Goal: Check status: Check status

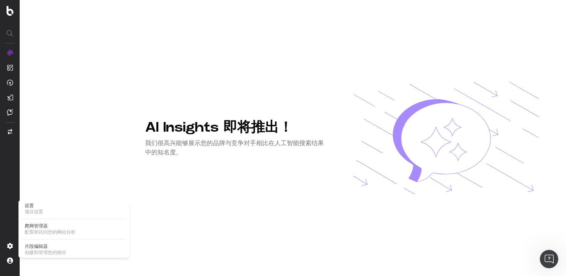
click at [48, 229] on span "配置和访问您的网站分析" at bounding box center [74, 232] width 99 height 6
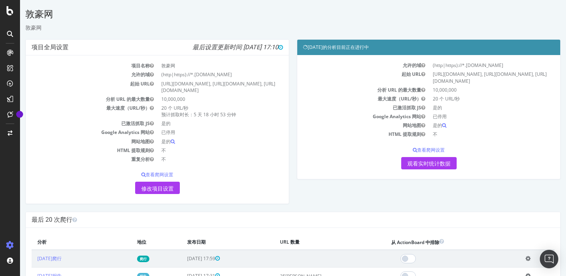
click at [241, 114] on td "20 个 URL/秒 预计抓取时长： 5 天 18 小时 53 分钟" at bounding box center [221, 111] width 126 height 15
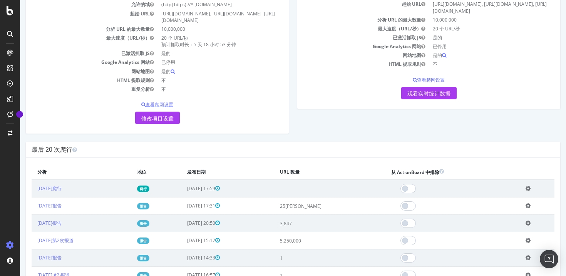
scroll to position [67, 0]
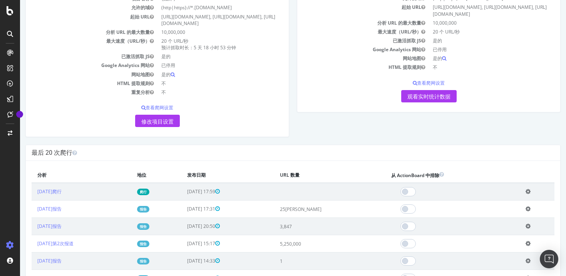
click at [344, 190] on td at bounding box center [329, 192] width 111 height 18
click at [531, 193] on icon at bounding box center [528, 192] width 5 height 6
click at [501, 176] on th "从 ActionBoard 中排除" at bounding box center [453, 175] width 134 height 16
click at [427, 94] on font "观看实时统计数据" at bounding box center [429, 97] width 43 height 6
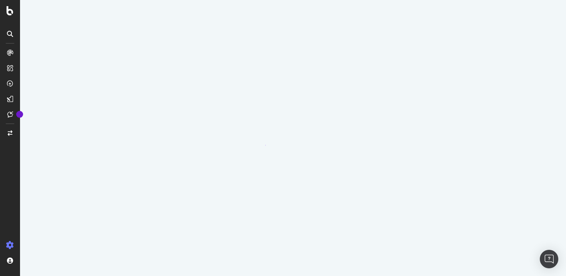
scroll to position [0, 0]
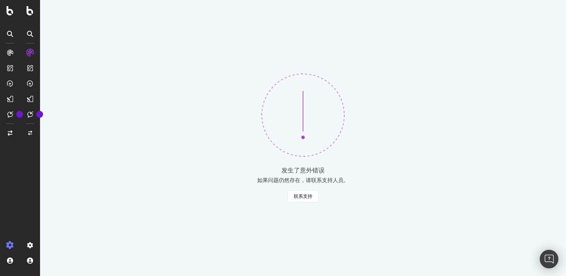
click at [399, 105] on div "发生了意外错误 如果问题仍然存在，请联系支持人员。 联系支持" at bounding box center [303, 138] width 526 height 276
click at [8, 245] on icon at bounding box center [10, 246] width 8 height 8
click at [12, 244] on icon at bounding box center [10, 246] width 8 height 8
click at [30, 50] on icon at bounding box center [30, 53] width 8 height 8
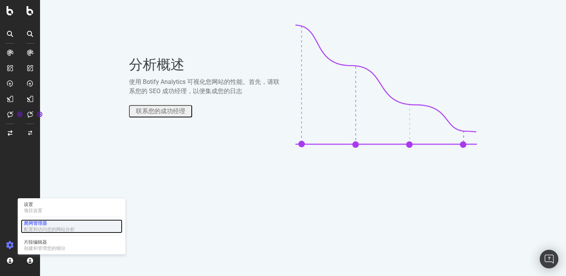
click at [46, 227] on font "配置和访问您的网站分析" at bounding box center [49, 229] width 51 height 5
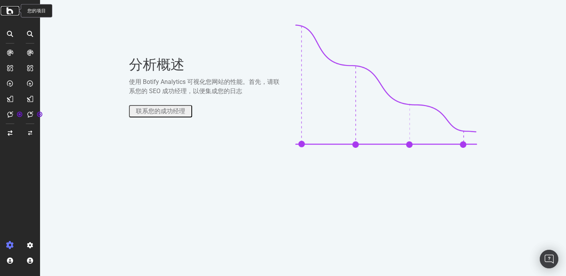
click at [9, 11] on icon at bounding box center [10, 10] width 7 height 9
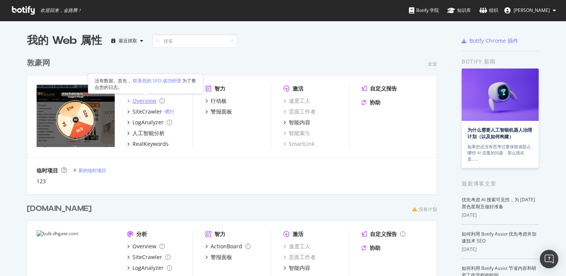
click at [153, 98] on div "Overview" at bounding box center [145, 101] width 24 height 8
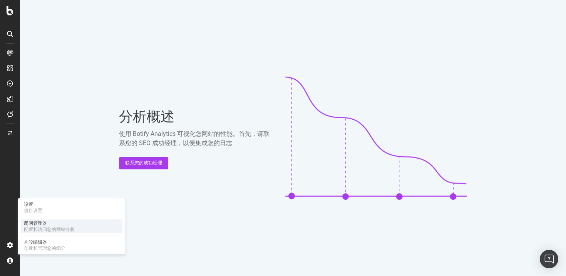
click at [47, 229] on font "配置和访问您的网站分析" at bounding box center [49, 229] width 51 height 5
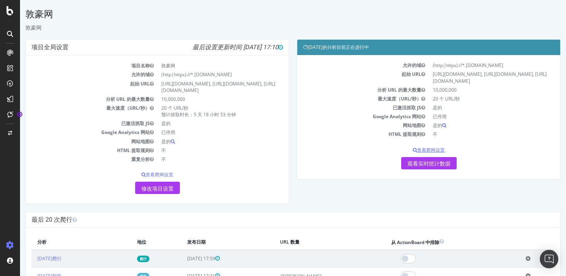
click at [431, 148] on font "查看爬网设置" at bounding box center [431, 150] width 28 height 7
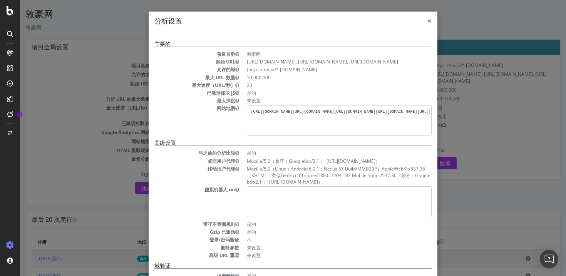
click at [430, 23] on font "×" at bounding box center [429, 20] width 5 height 11
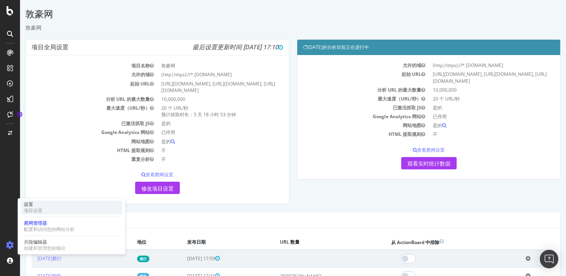
click at [78, 209] on div "设置 项目设置" at bounding box center [72, 208] width 102 height 14
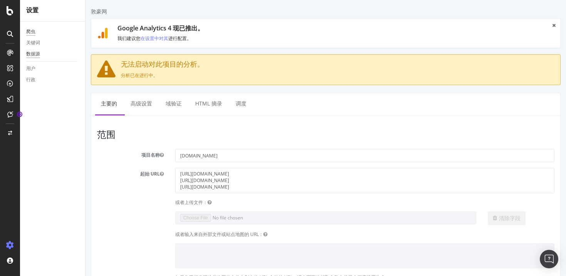
click at [35, 52] on font "数据源" at bounding box center [33, 53] width 14 height 5
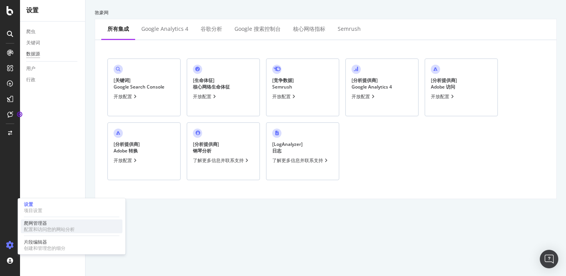
click at [56, 226] on div "爬网管理器" at bounding box center [49, 223] width 51 height 6
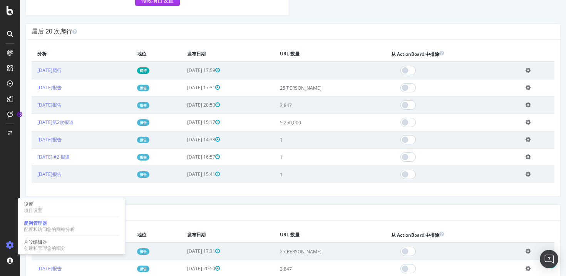
scroll to position [230, 0]
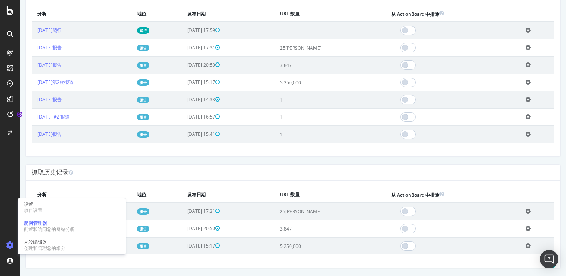
click at [367, 258] on div "× 关闭 删除分析？ 您确定要删除 “[DATE]”分析吗？ 此操作无法撤消，否则您将丢失分析及其组件。 取消 删除分析 × 为分析选择一个友好名称 您即将重…" at bounding box center [293, 224] width 535 height 87
click at [281, 176] on h4 "抓取历史记录" at bounding box center [293, 173] width 523 height 8
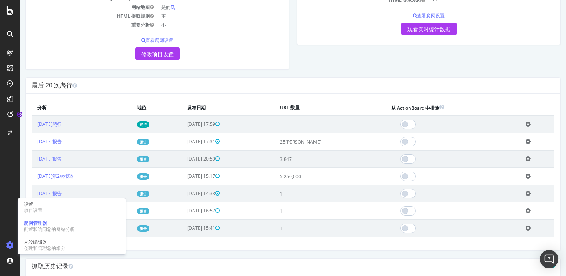
scroll to position [113, 0]
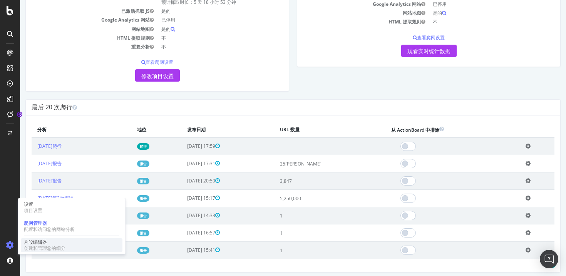
click at [70, 249] on div "片段编辑器 创建和管理您的细分" at bounding box center [72, 246] width 102 height 14
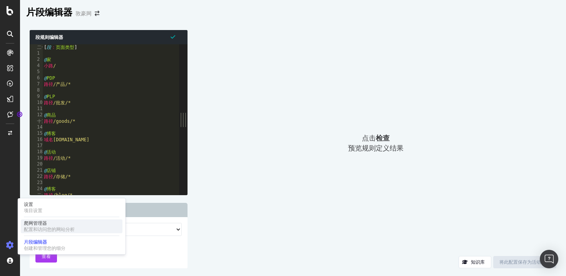
click at [47, 220] on div "爬网管理器 配置和访问您的网站分析" at bounding box center [72, 227] width 102 height 14
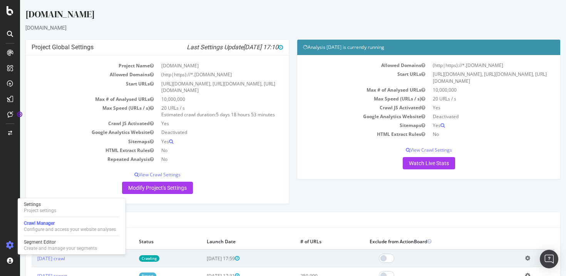
click at [225, 17] on div "[DOMAIN_NAME]" at bounding box center [293, 16] width 536 height 16
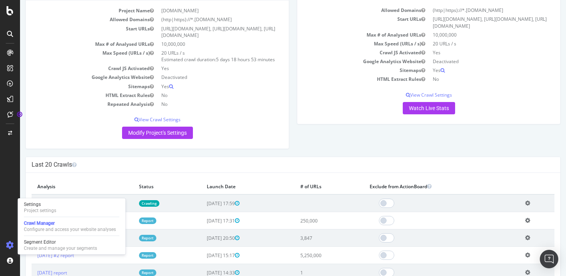
scroll to position [54, 0]
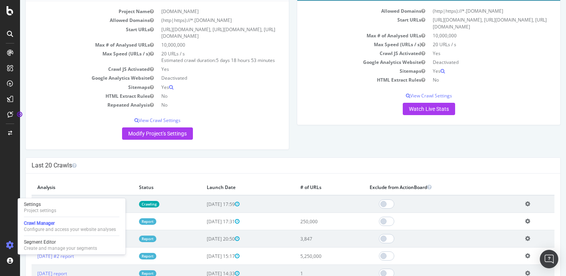
click at [326, 145] on div "Project Global Settings Last Settings Update [DATE] 17:10 Project Name [DOMAIN_…" at bounding box center [293, 71] width 543 height 173
click at [442, 104] on link "Watch Live Stats" at bounding box center [429, 109] width 52 height 12
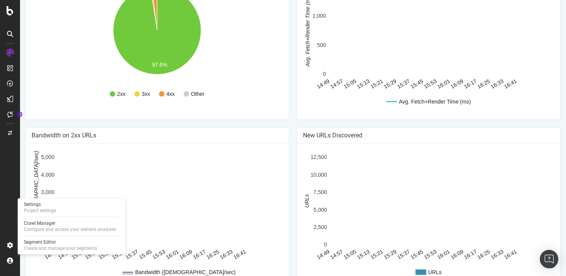
scroll to position [577, 0]
